Goal: Information Seeking & Learning: Learn about a topic

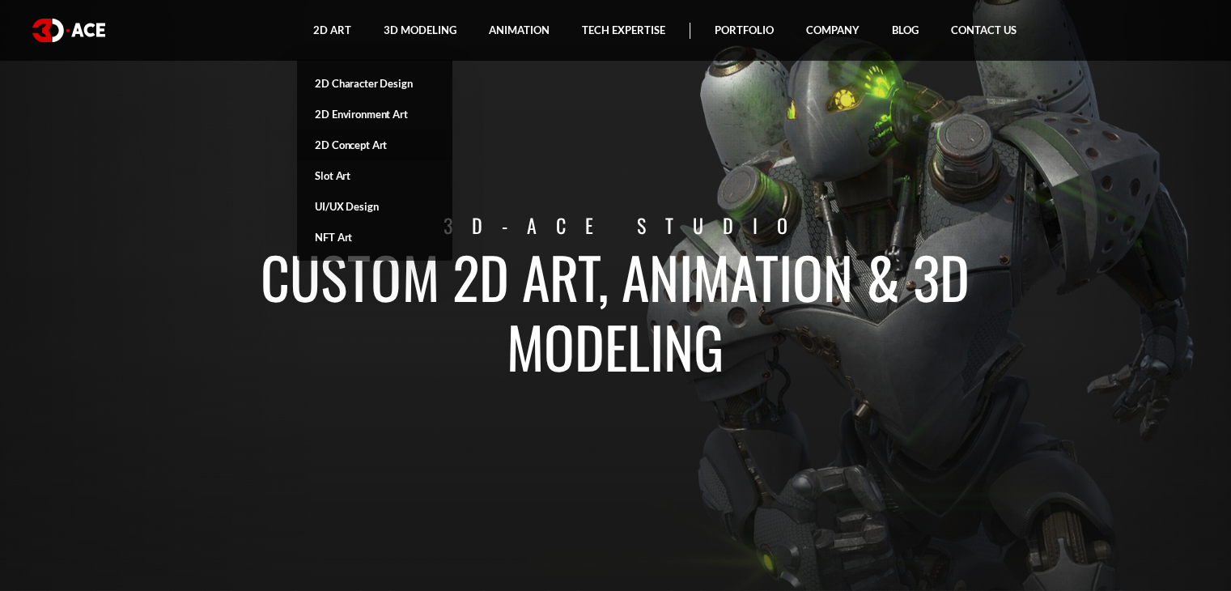
click at [362, 145] on link "2D Concept Art" at bounding box center [374, 145] width 155 height 31
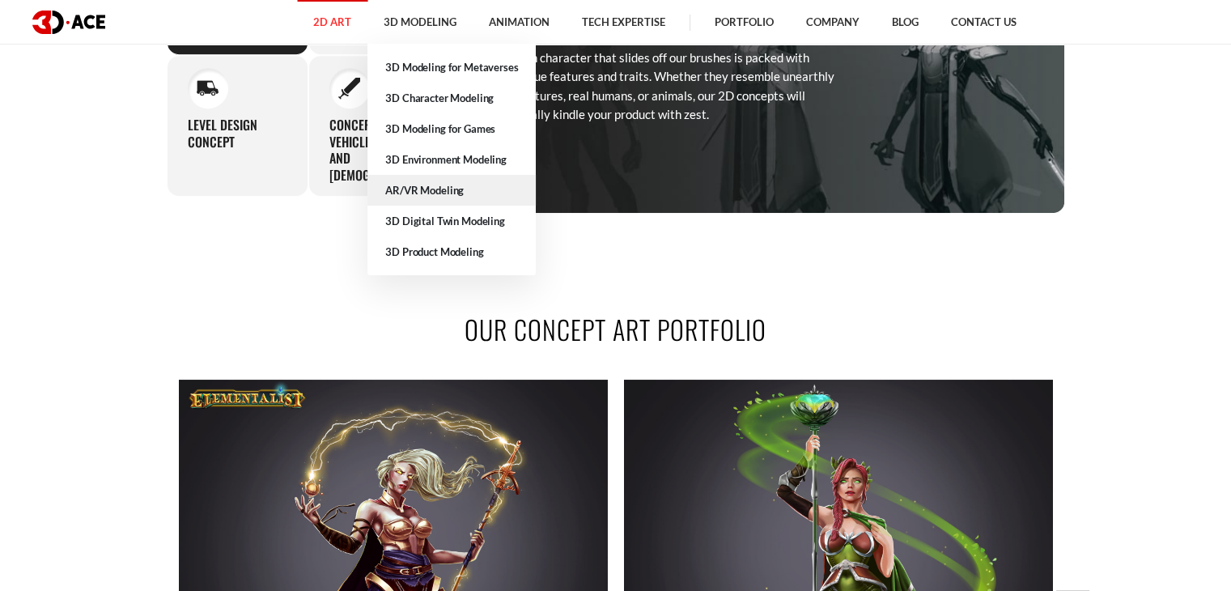
scroll to position [648, 0]
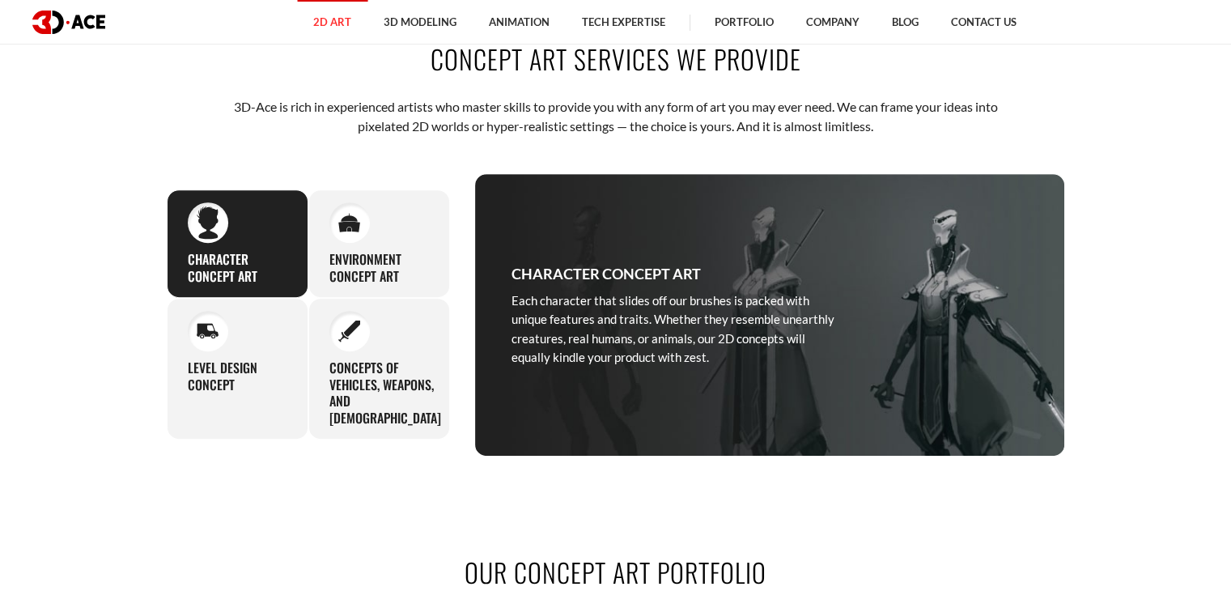
click at [242, 243] on div "Character concept art Each character that slides off our brushes is packed with…" at bounding box center [238, 243] width 142 height 108
click at [604, 273] on h3 "Character concept art" at bounding box center [606, 273] width 189 height 23
click at [266, 236] on div "Character concept art Each character that slides off our brushes is packed with…" at bounding box center [238, 243] width 142 height 108
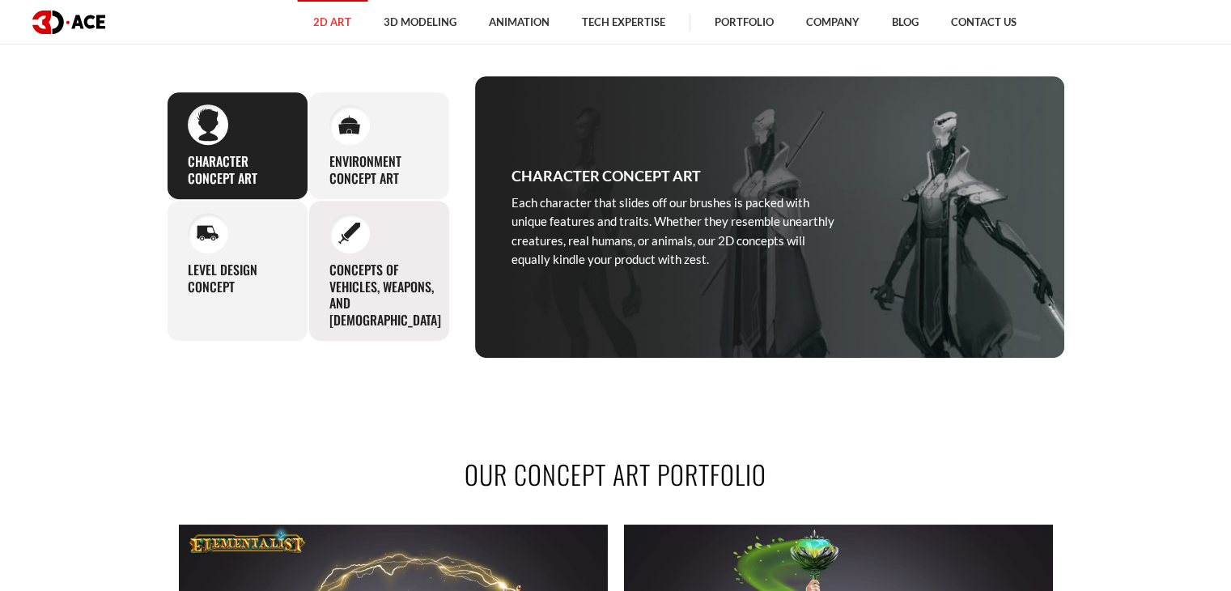
scroll to position [729, 0]
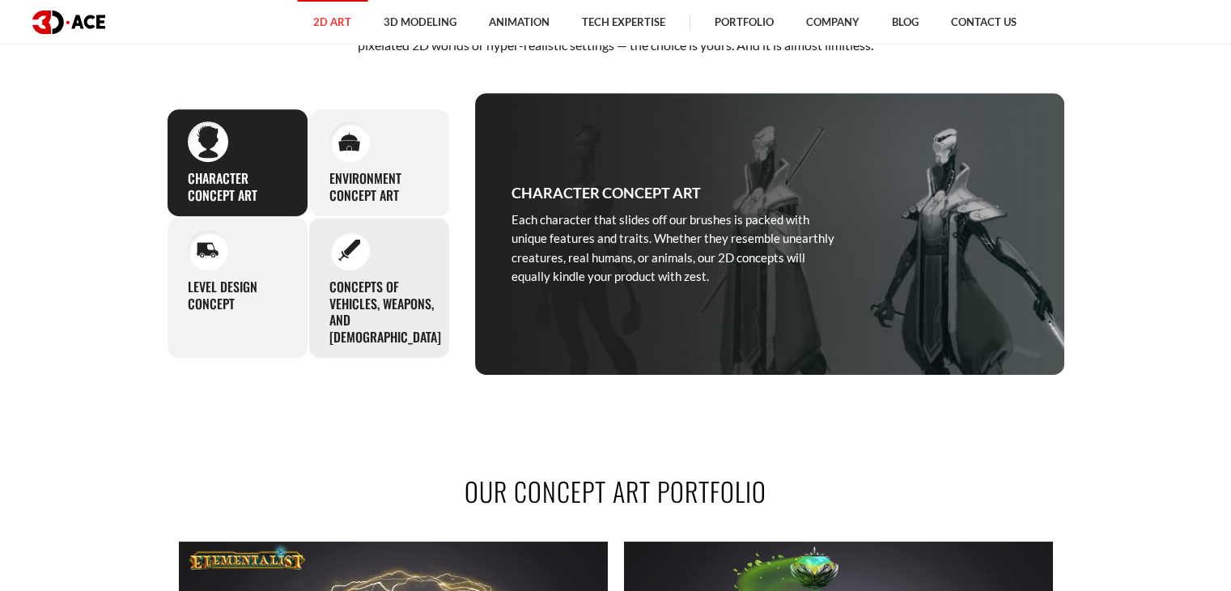
click at [353, 256] on img at bounding box center [349, 250] width 22 height 22
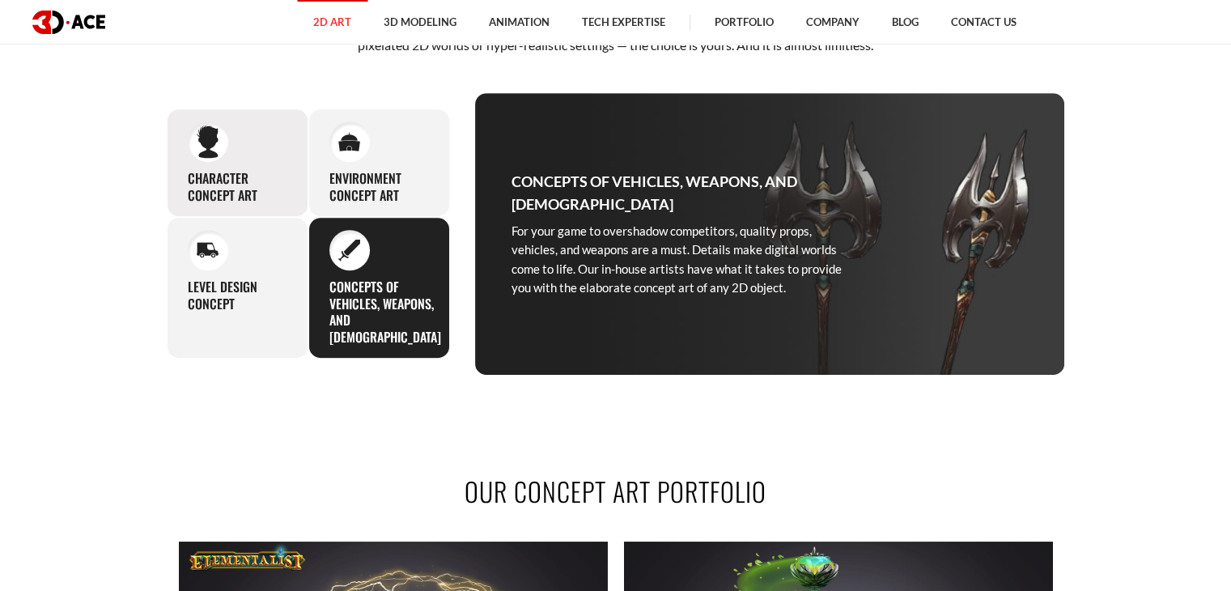
click at [232, 164] on div "Character concept art Each character that slides off our brushes is packed with…" at bounding box center [238, 162] width 142 height 108
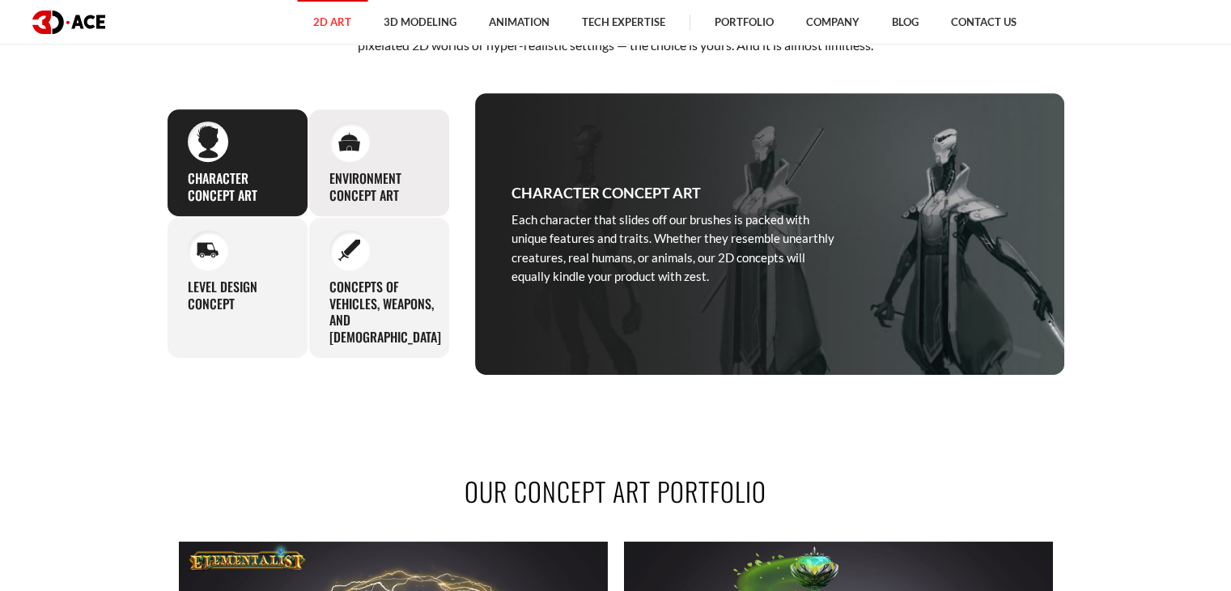
click at [308, 157] on div "Environment concept art We can design locations, terrains, and environments for…" at bounding box center [379, 162] width 142 height 108
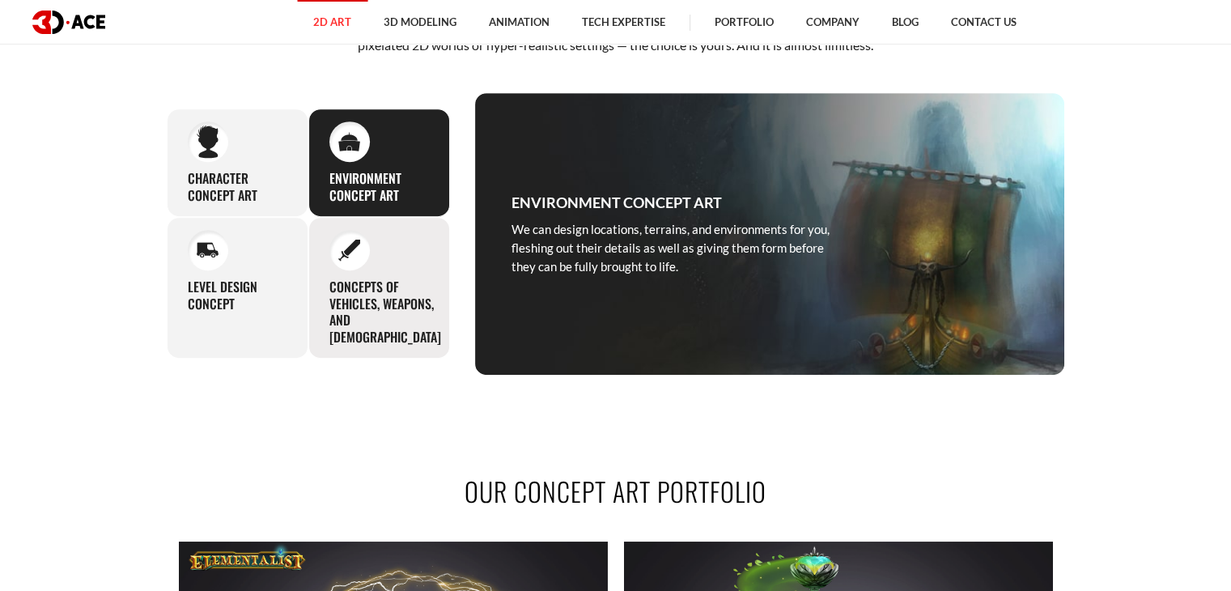
click at [353, 258] on img at bounding box center [349, 250] width 22 height 22
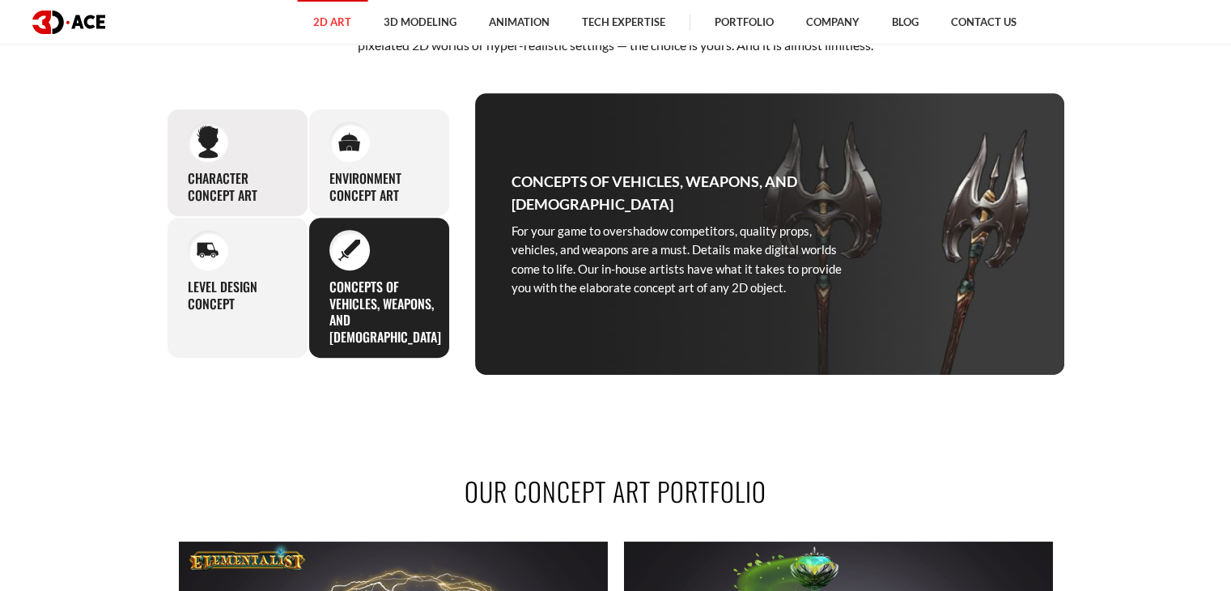
click at [217, 170] on h3 "Character concept art" at bounding box center [238, 187] width 100 height 34
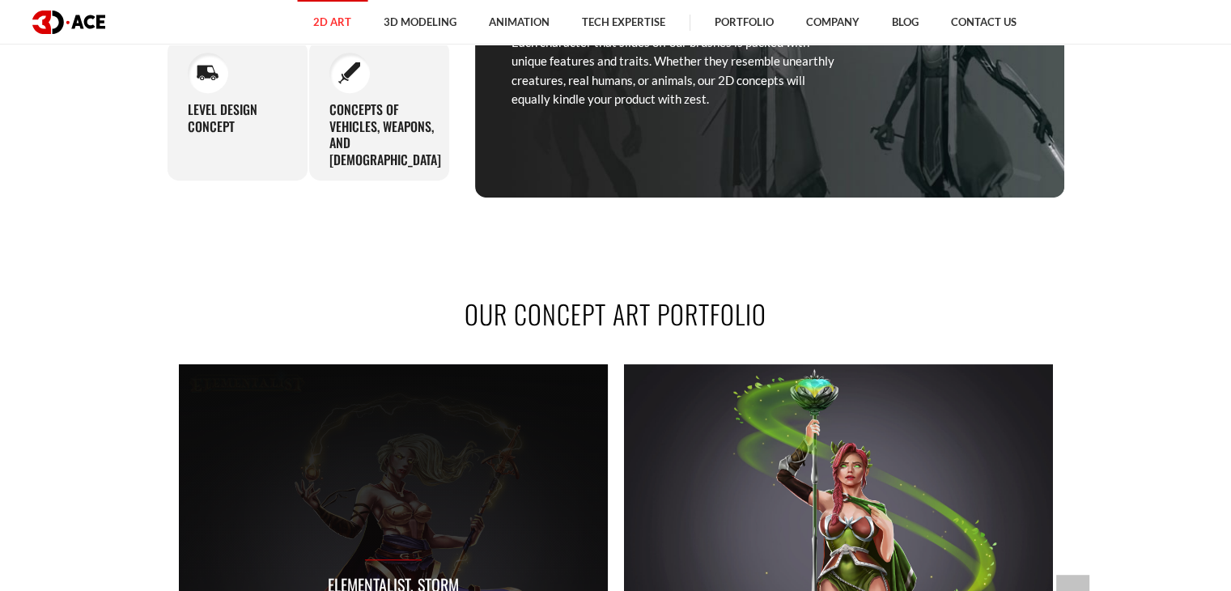
scroll to position [1214, 0]
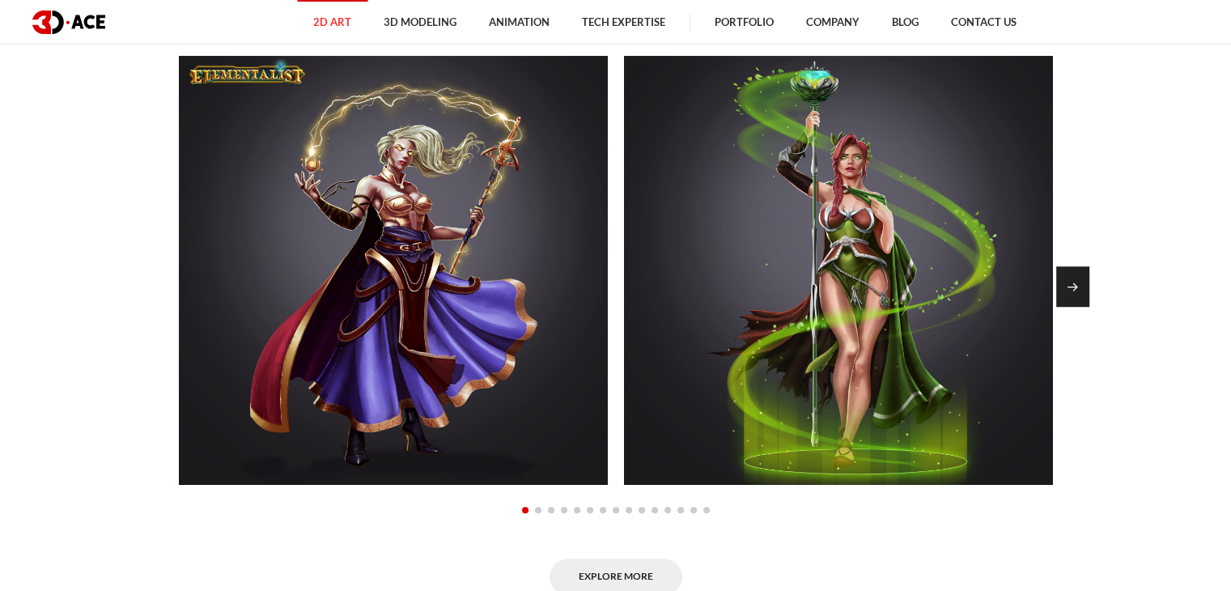
drag, startPoint x: 1096, startPoint y: 277, endPoint x: 1087, endPoint y: 274, distance: 9.5
click at [1088, 274] on section "Our Concept Art Portfolio Elementalist, Storm Elementalist, Nature Elementalist…" at bounding box center [615, 290] width 1231 height 705
click at [1074, 272] on div "Next slide" at bounding box center [1073, 286] width 33 height 40
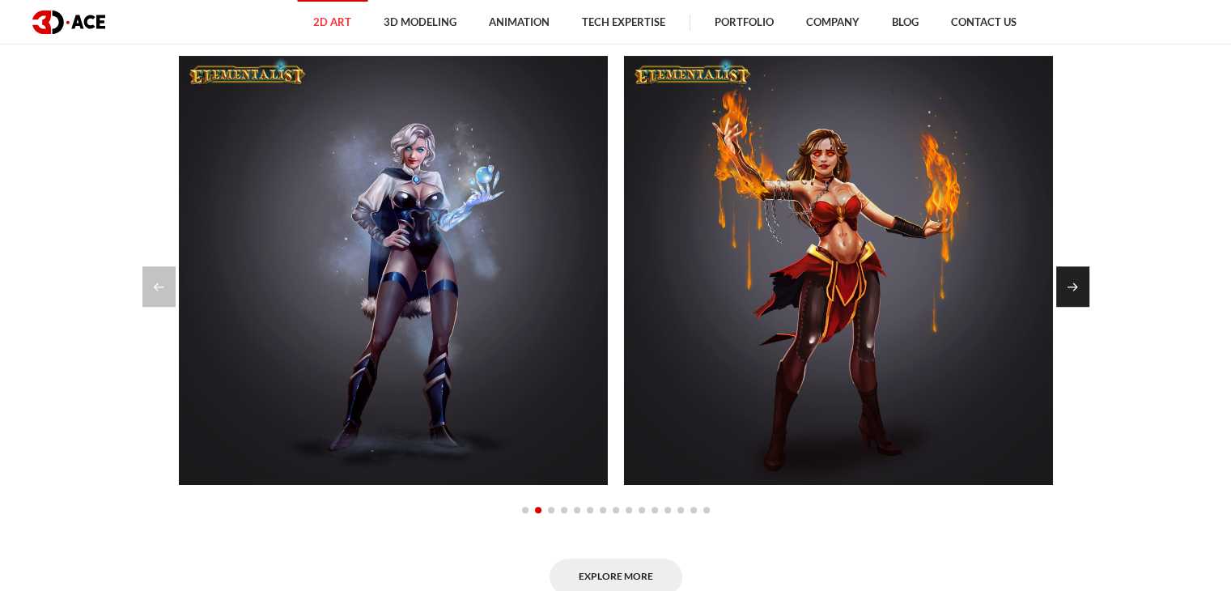
click at [1068, 300] on div "Next slide" at bounding box center [1073, 286] width 33 height 40
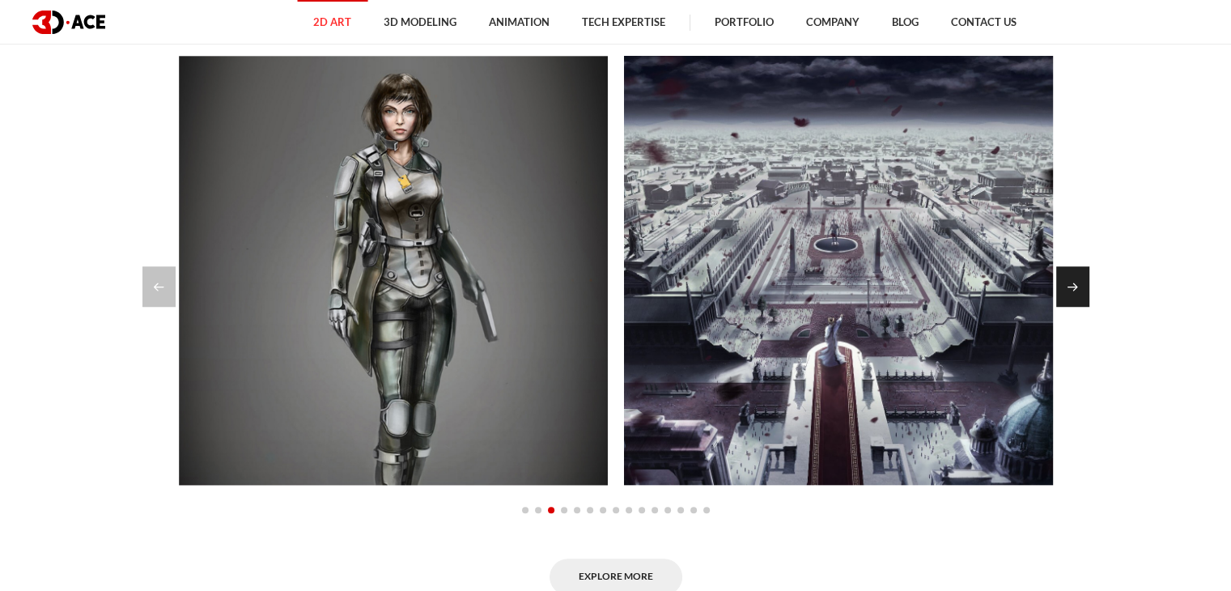
click at [1068, 300] on div "Next slide" at bounding box center [1073, 286] width 33 height 40
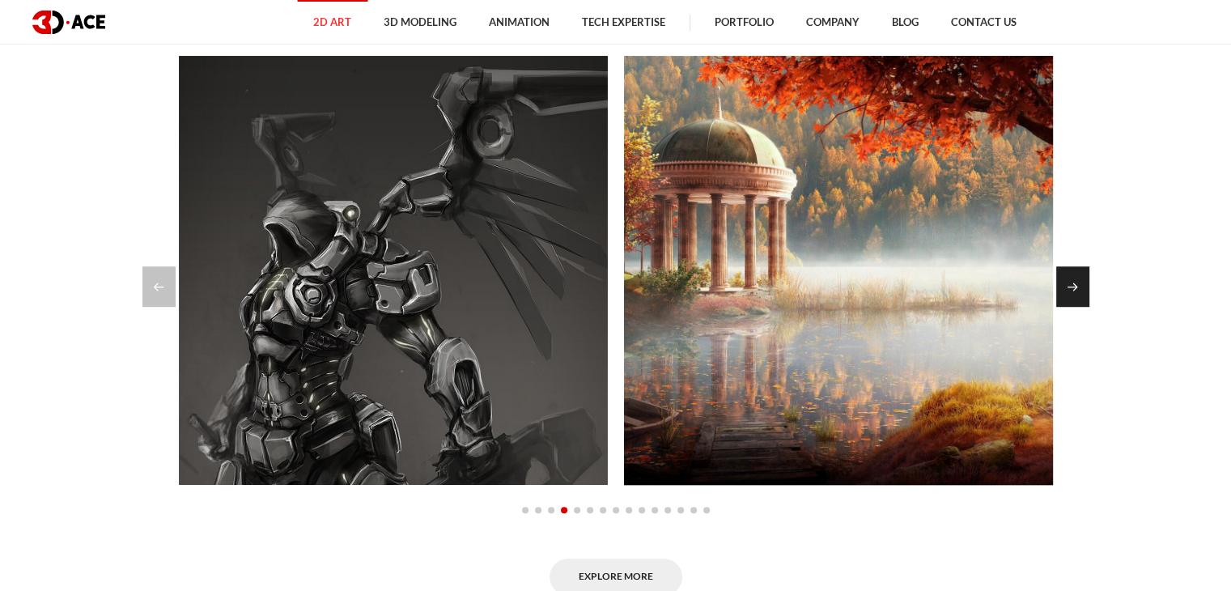
click at [1062, 282] on div "Next slide" at bounding box center [1073, 286] width 33 height 40
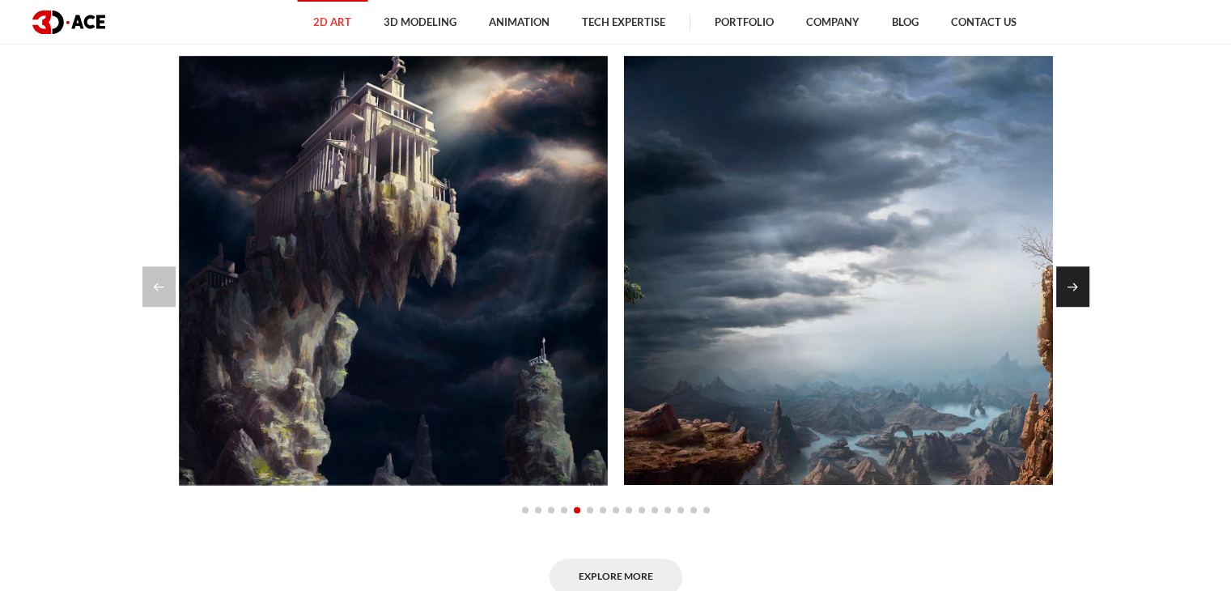
click at [1062, 283] on div "Next slide" at bounding box center [1073, 286] width 33 height 40
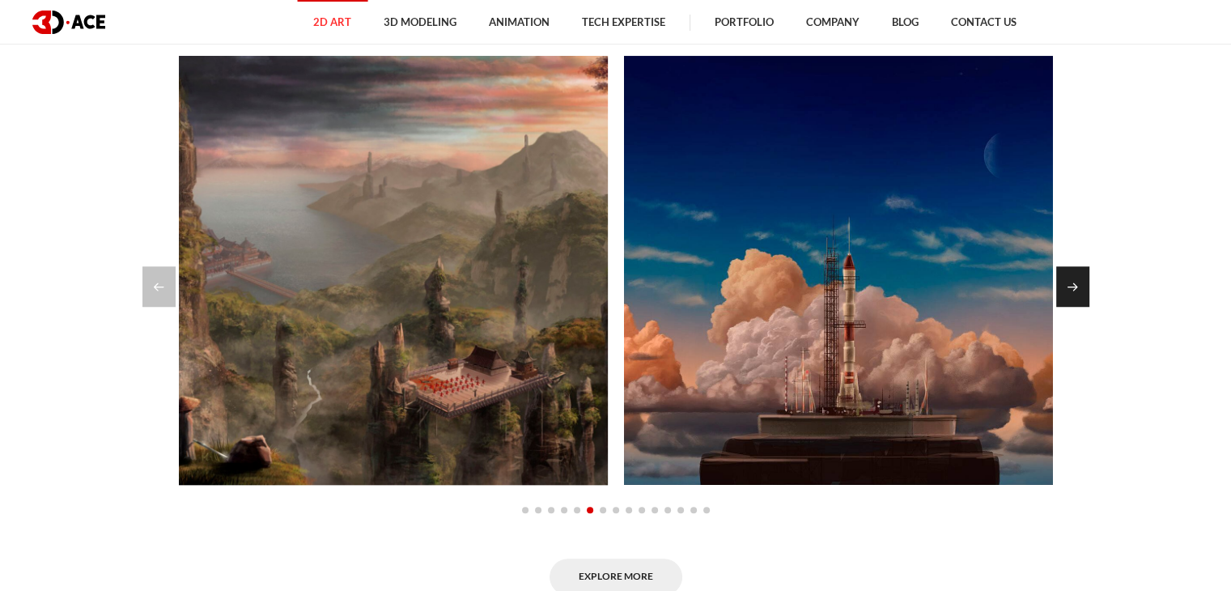
click at [1082, 294] on div "Next slide" at bounding box center [1073, 286] width 33 height 40
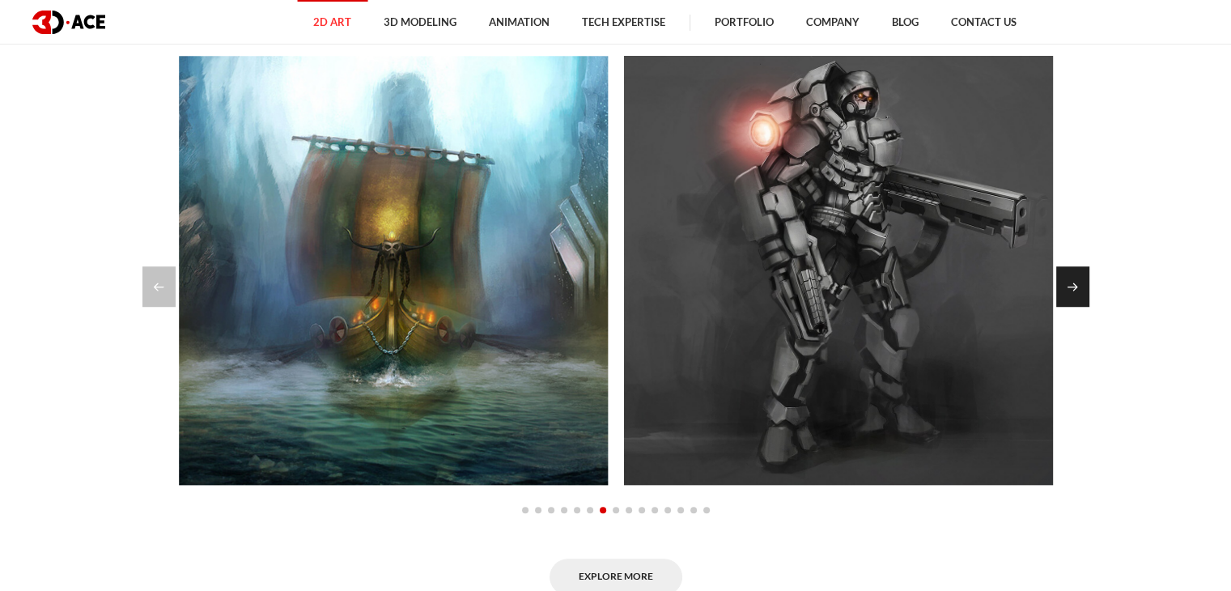
click at [1081, 294] on div "Next slide" at bounding box center [1073, 286] width 33 height 40
